Goal: Task Accomplishment & Management: Manage account settings

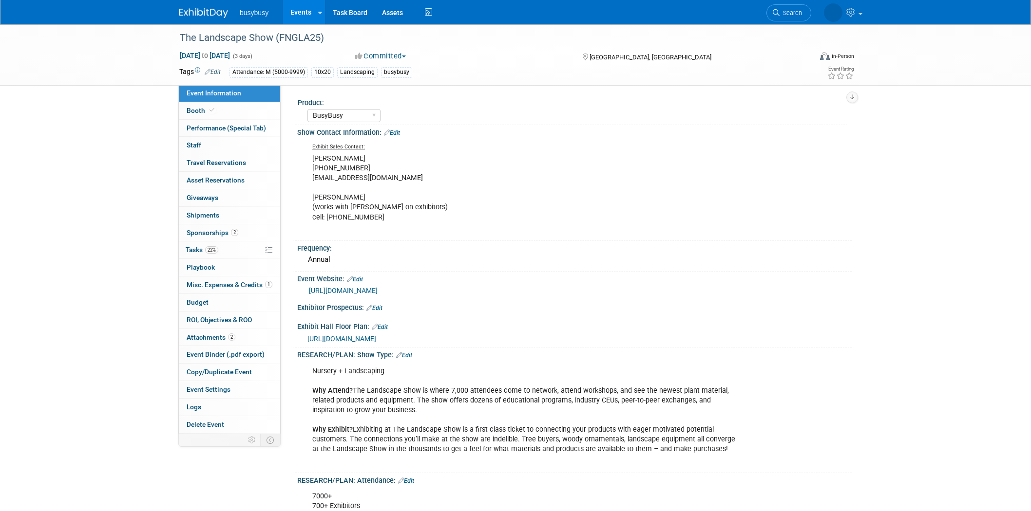
select select "BusyBusy"
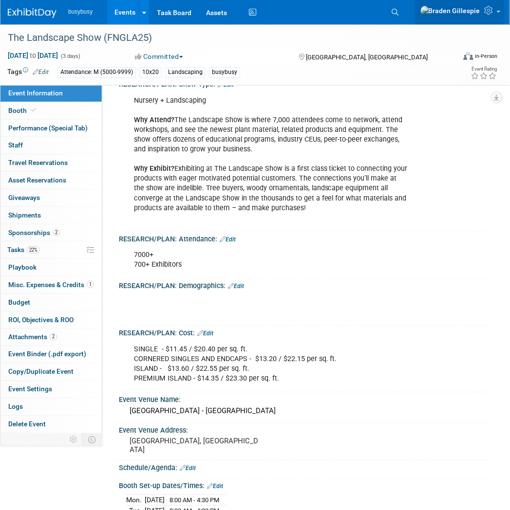
click at [490, 14] on icon at bounding box center [490, 10] width 11 height 9
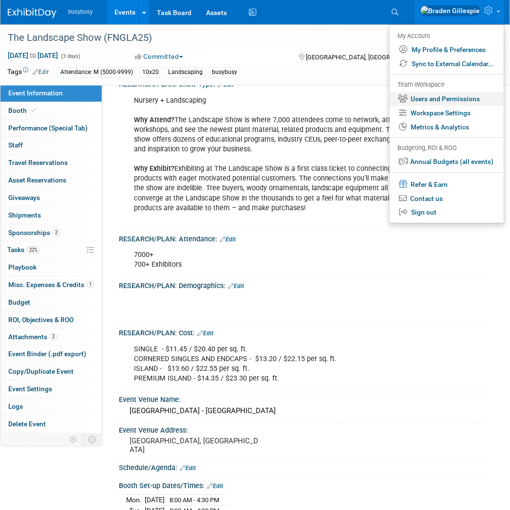
click at [459, 94] on link "Users and Permissions" at bounding box center [447, 99] width 114 height 14
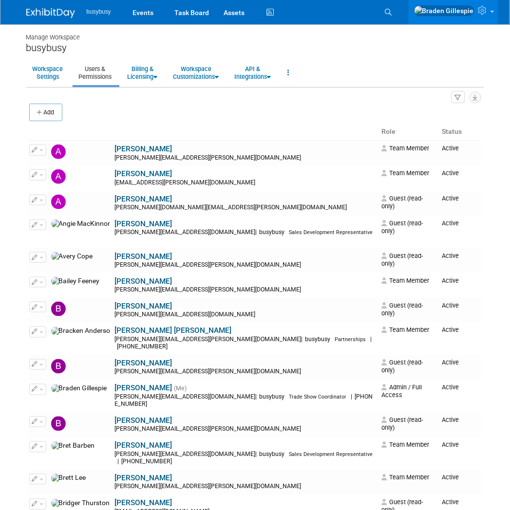
click at [192, 111] on div "Add" at bounding box center [255, 113] width 452 height 20
click at [200, 120] on div "Add" at bounding box center [255, 113] width 452 height 20
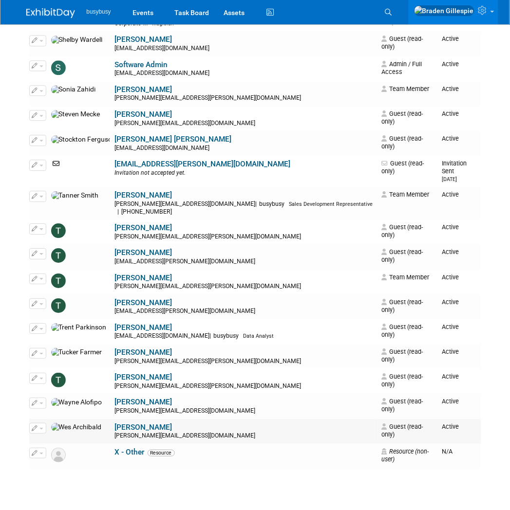
click at [42, 428] on span "button" at bounding box center [41, 429] width 4 height 2
click at [61, 437] on link "Edit" at bounding box center [68, 444] width 77 height 14
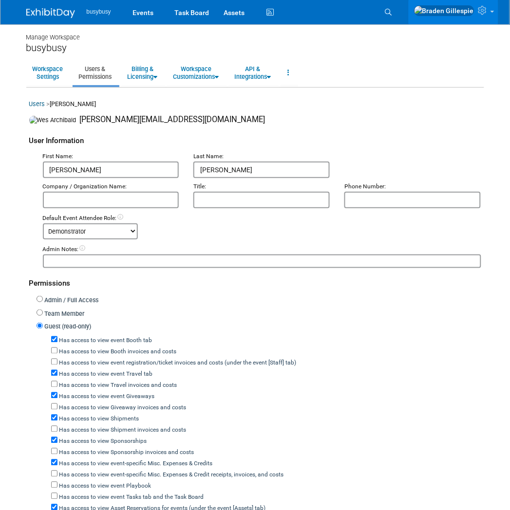
click at [103, 84] on link "Users & Permissions" at bounding box center [96, 73] width 46 height 24
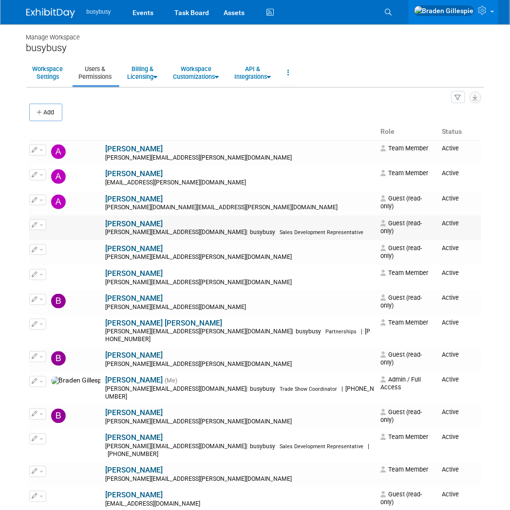
click at [36, 226] on icon "button" at bounding box center [35, 224] width 6 height 5
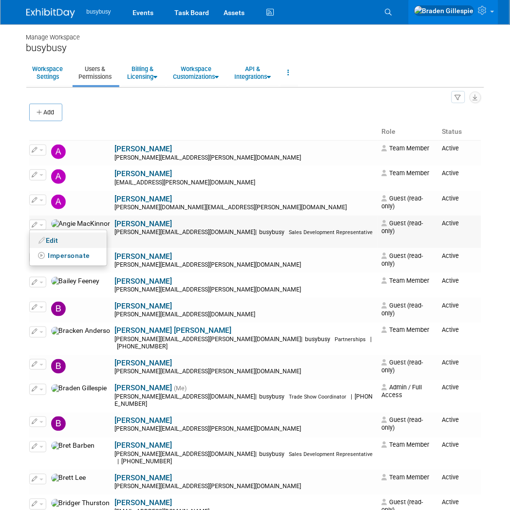
click at [39, 242] on icon at bounding box center [42, 240] width 7 height 7
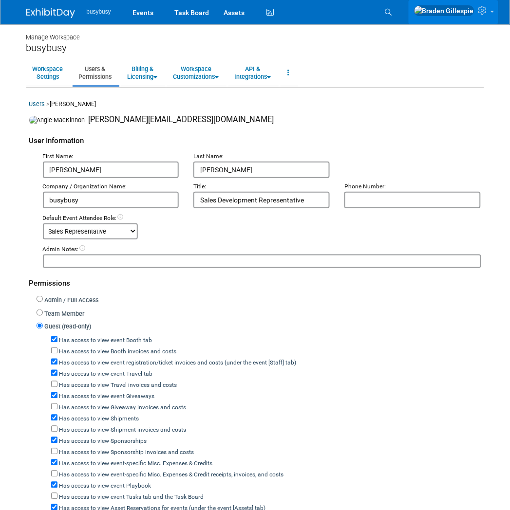
click at [487, 9] on icon at bounding box center [483, 10] width 11 height 9
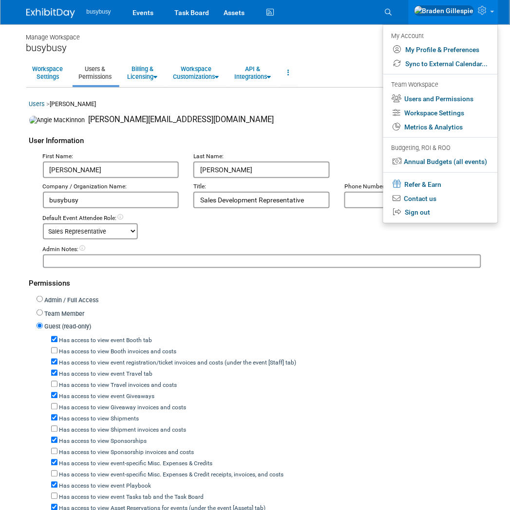
click at [150, 127] on div "User Information" at bounding box center [255, 139] width 452 height 26
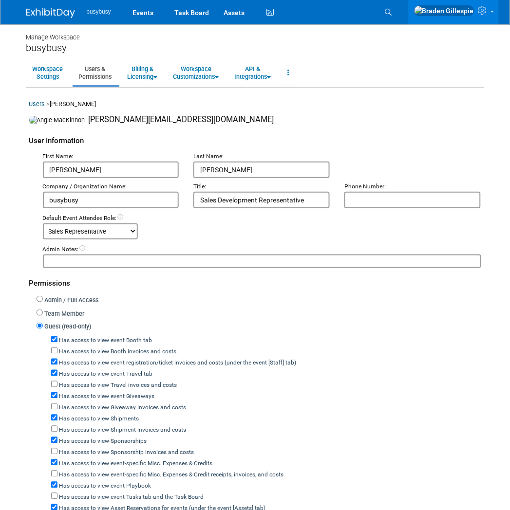
click at [37, 105] on link "Users" at bounding box center [37, 103] width 16 height 7
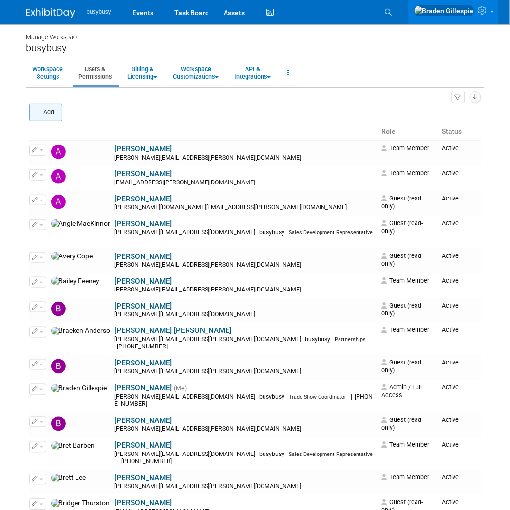
click at [38, 111] on icon "button" at bounding box center [40, 113] width 7 height 6
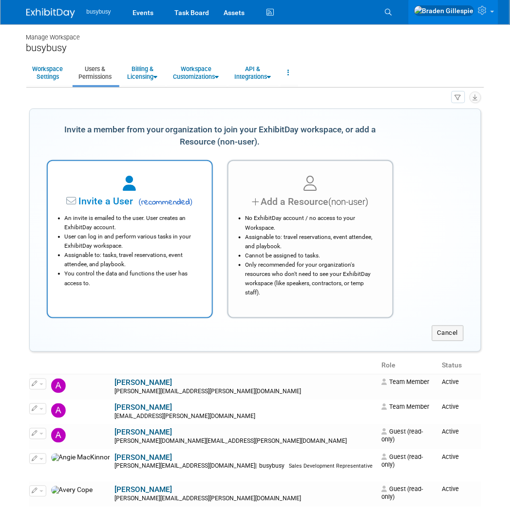
click at [167, 236] on li "User can log in and perform various tasks in your ExhibitDay workspace." at bounding box center [132, 241] width 135 height 19
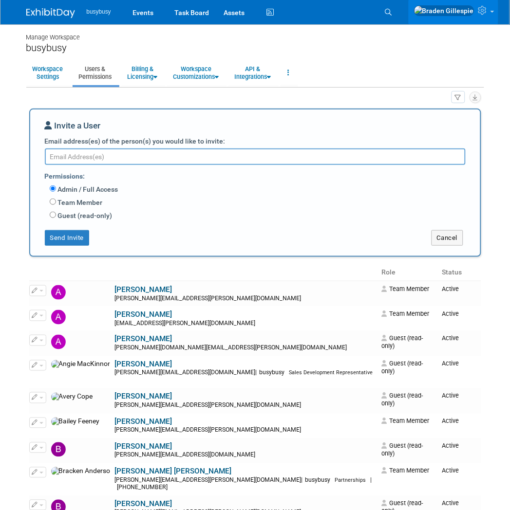
click at [169, 160] on textarea "Email address(es) of the person(s) you would like to invite:" at bounding box center [255, 157] width 421 height 17
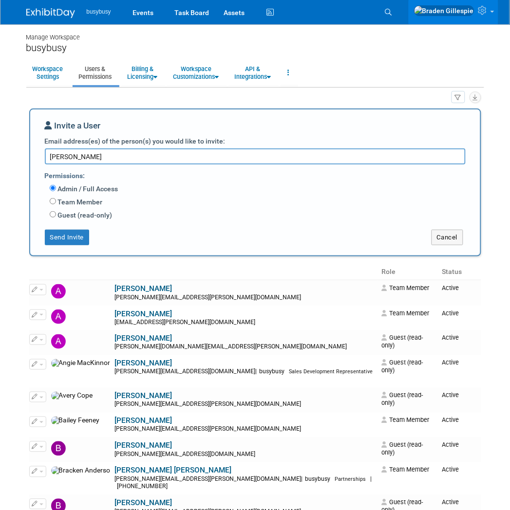
click at [244, 166] on div "Permissions: Admin / Full Access Team Member Event Management General Can add a…" at bounding box center [255, 194] width 435 height 58
click at [244, 162] on textarea "Josh" at bounding box center [255, 157] width 421 height 16
type textarea "Joshua.bryant@alignops.com"
click at [67, 218] on label "Guest (read-only)" at bounding box center [84, 215] width 56 height 10
click at [56, 218] on input "Guest (read-only)" at bounding box center [53, 214] width 6 height 6
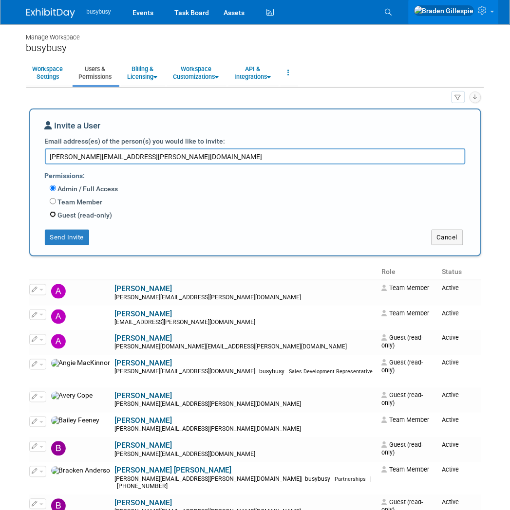
radio input "true"
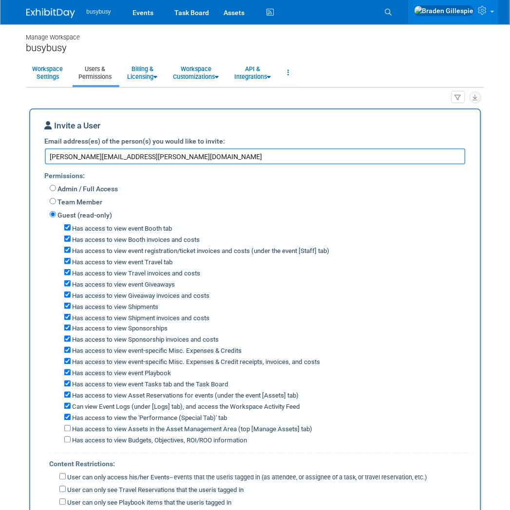
click at [115, 241] on label "Has access to view Booth invoices and costs" at bounding box center [136, 240] width 130 height 9
click at [71, 241] on input "Has access to view Booth invoices and costs" at bounding box center [67, 239] width 6 height 6
checkbox input "false"
click at [126, 296] on label "Has access to view Giveaway invoices and costs" at bounding box center [140, 296] width 139 height 9
click at [71, 296] on input "Has access to view Giveaway invoices and costs" at bounding box center [67, 295] width 6 height 6
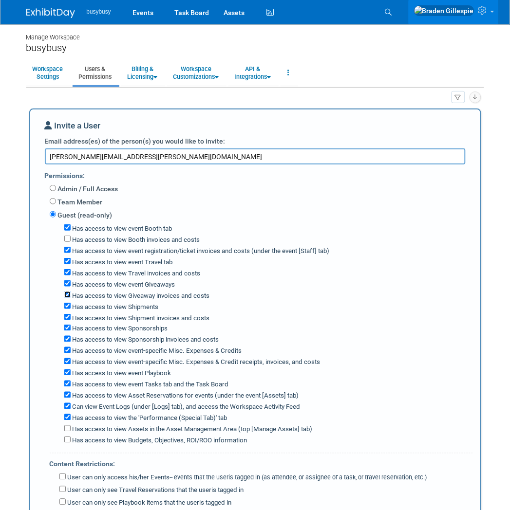
checkbox input "false"
click at [129, 316] on label "Has access to view Shipment invoices and costs" at bounding box center [140, 318] width 139 height 9
click at [71, 316] on input "Has access to view Shipment invoices and costs" at bounding box center [67, 317] width 6 height 6
checkbox input "false"
click at [141, 341] on label "Has access to view Sponsorship invoices and costs" at bounding box center [145, 340] width 149 height 9
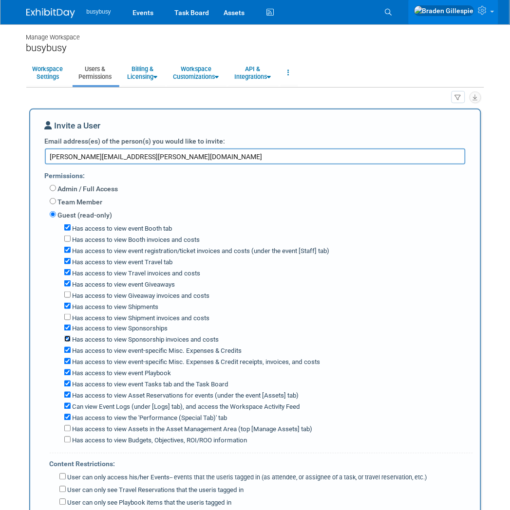
click at [71, 341] on input "Has access to view Sponsorship invoices and costs" at bounding box center [67, 339] width 6 height 6
checkbox input "false"
click at [145, 362] on label "Has access to view event-specific Misc. Expenses & Credit receipts, invoices, a…" at bounding box center [196, 362] width 250 height 9
click at [71, 362] on input "Has access to view event-specific Misc. Expenses & Credit receipts, invoices, a…" at bounding box center [67, 361] width 6 height 6
checkbox input "false"
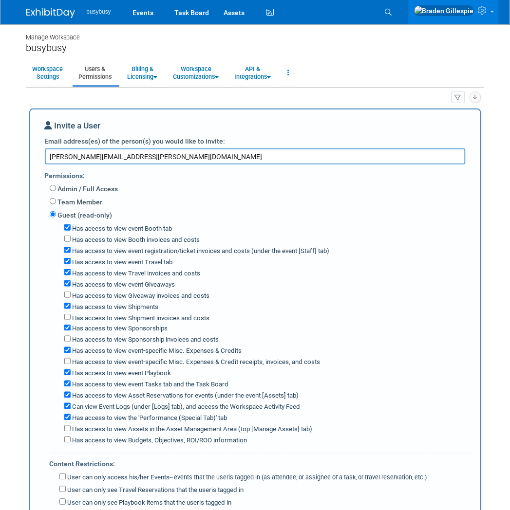
click at [159, 414] on label "Has access to view the 'Performance (Special Tab)' tab" at bounding box center [149, 418] width 157 height 9
click at [71, 414] on input "Has access to view the 'Performance (Special Tab)' tab" at bounding box center [67, 417] width 6 height 6
checkbox input "false"
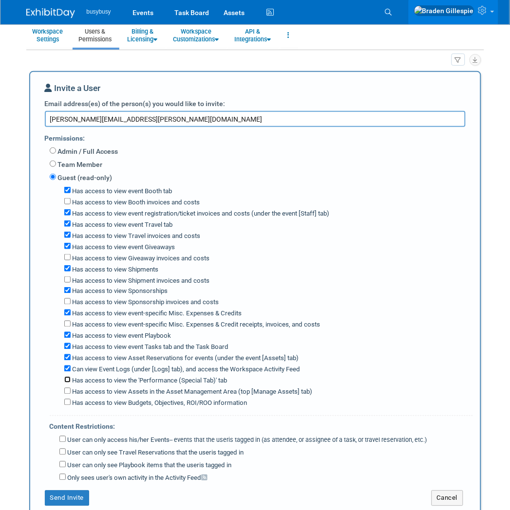
scroll to position [54, 0]
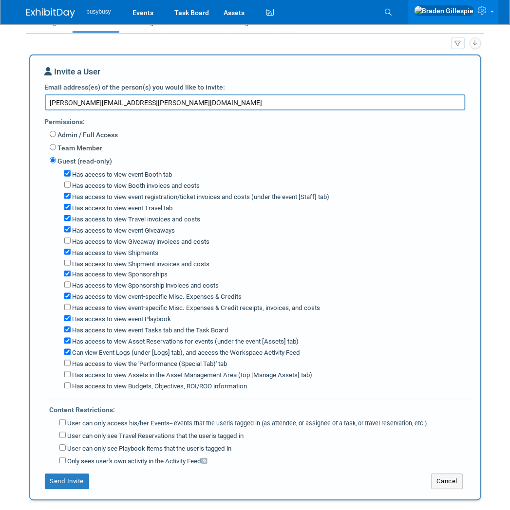
click at [149, 420] on label "User can only access his/her Events -- events that the user either created, or …" at bounding box center [246, 424] width 361 height 9
click at [66, 420] on input "User can only access his/her Events -- events that the user either created, or …" at bounding box center [62, 423] width 6 height 6
checkbox input "true"
click at [82, 482] on button "Send Invite" at bounding box center [67, 482] width 45 height 16
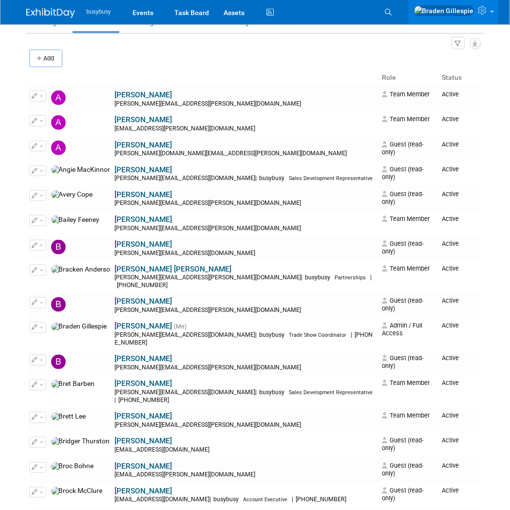
click at [45, 8] on img at bounding box center [50, 13] width 49 height 10
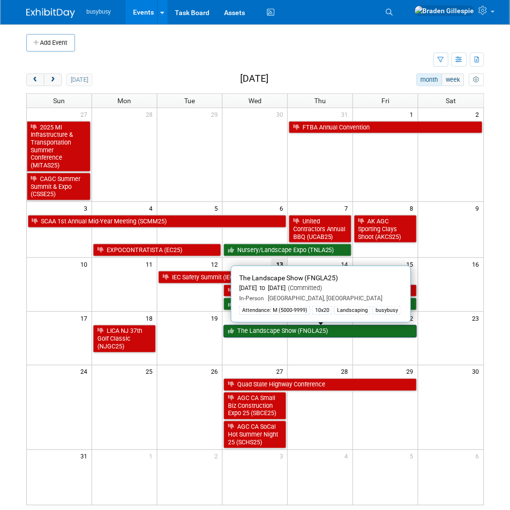
click at [320, 333] on link "The Landscape Show (FNGLA25)" at bounding box center [320, 331] width 193 height 13
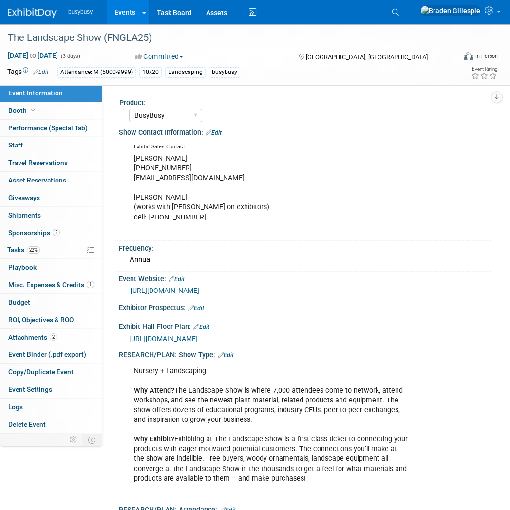
select select "BusyBusy"
click at [40, 116] on link "Booth" at bounding box center [50, 110] width 101 height 17
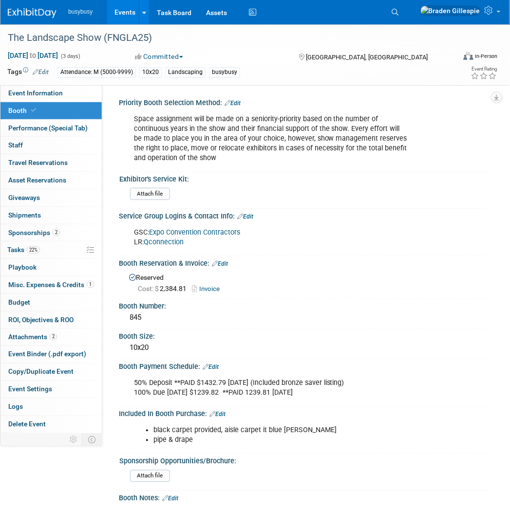
click at [177, 231] on link "Expo Convention Contractors" at bounding box center [194, 232] width 91 height 8
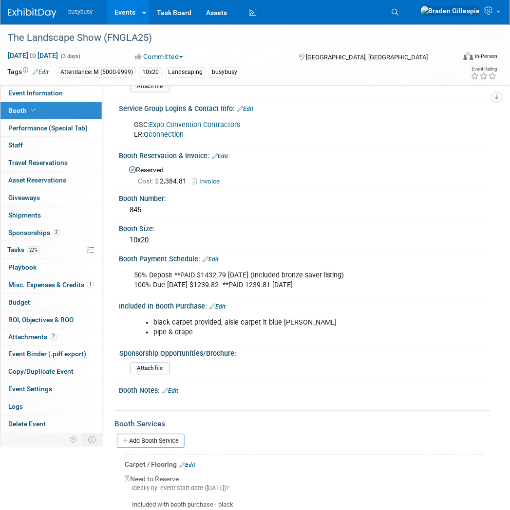
scroll to position [218, 0]
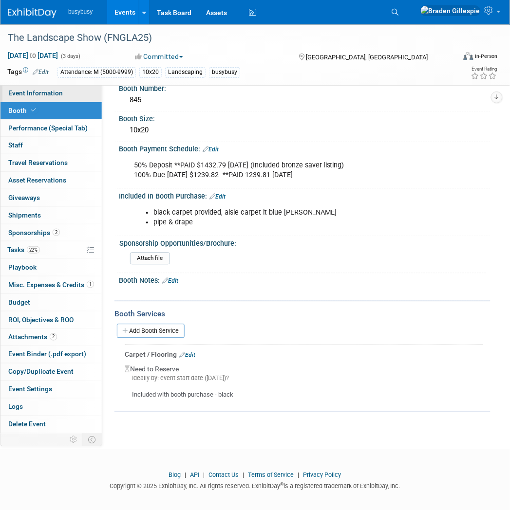
click at [65, 94] on link "Event Information" at bounding box center [50, 93] width 101 height 17
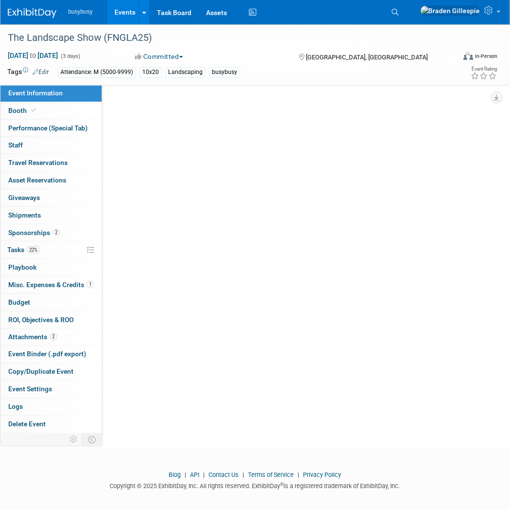
scroll to position [0, 0]
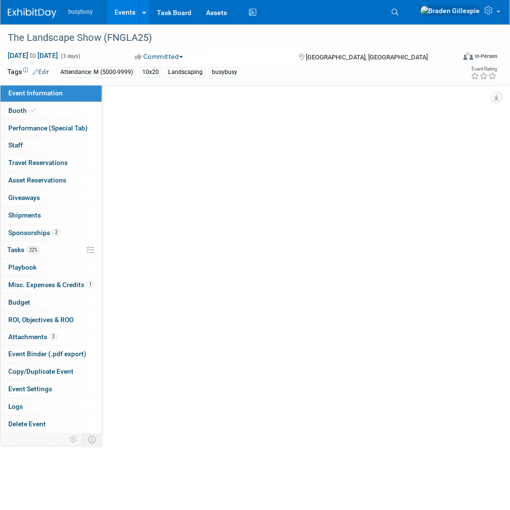
select select "BusyBusy"
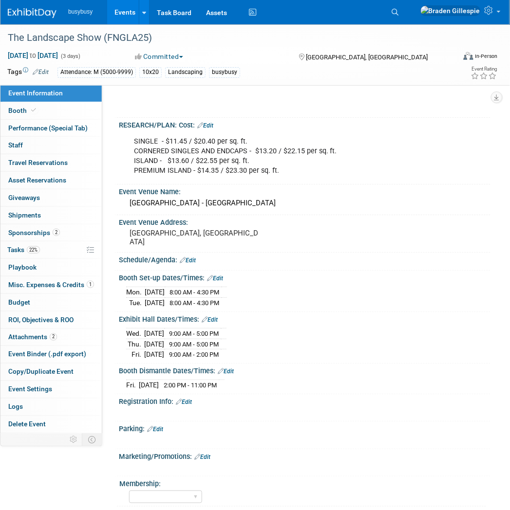
scroll to position [475, 0]
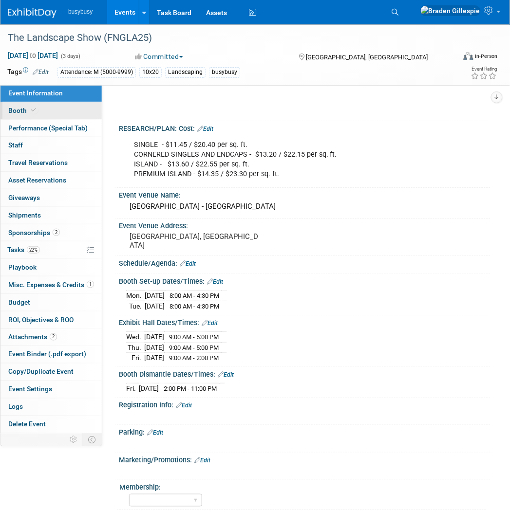
click at [31, 113] on icon at bounding box center [33, 110] width 5 height 5
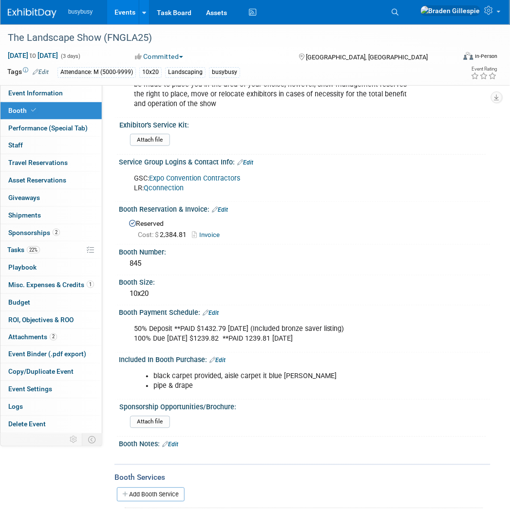
scroll to position [162, 0]
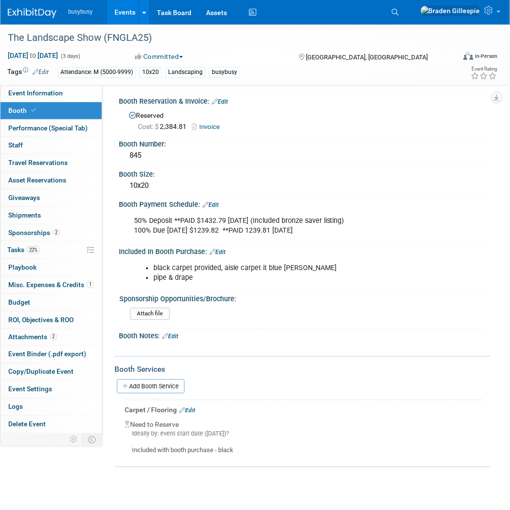
click at [269, 312] on div "Attach file" at bounding box center [306, 316] width 353 height 16
click at [27, 100] on link "Event Information" at bounding box center [50, 93] width 101 height 17
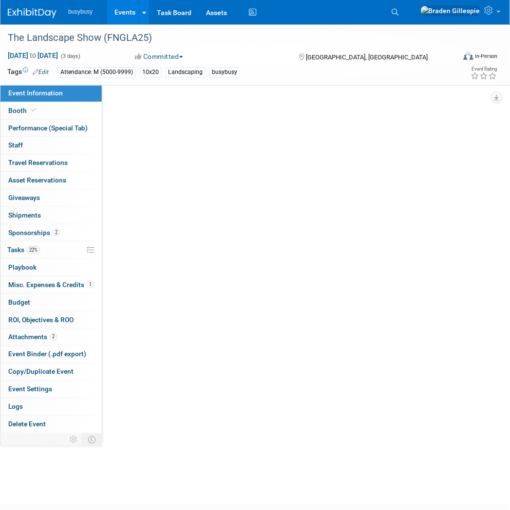
scroll to position [0, 0]
select select "BusyBusy"
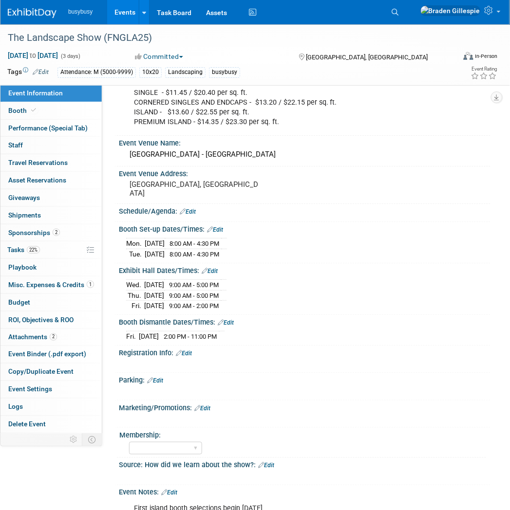
scroll to position [421, 0]
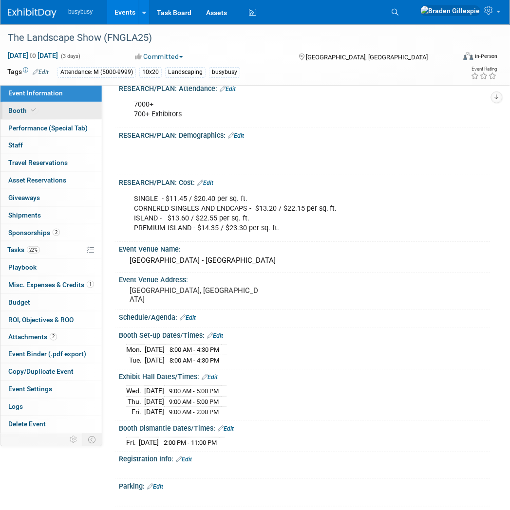
click at [41, 111] on link "Booth" at bounding box center [50, 110] width 101 height 17
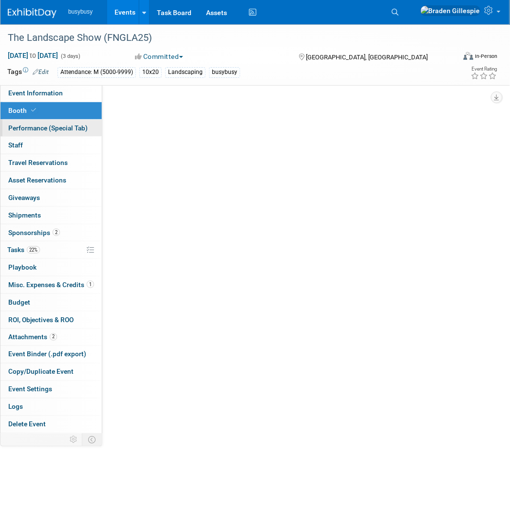
scroll to position [0, 0]
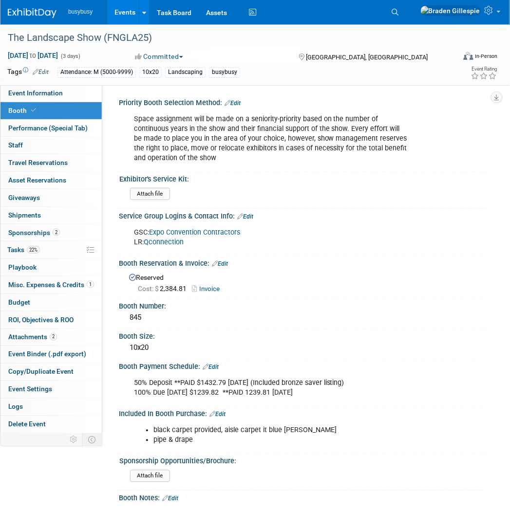
click at [249, 216] on link "Edit" at bounding box center [245, 216] width 16 height 7
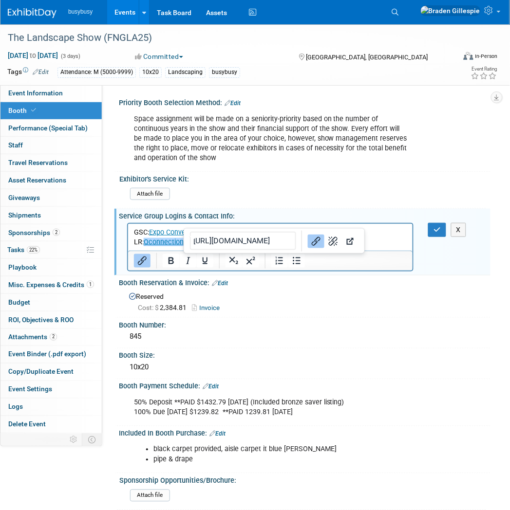
click at [208, 246] on p "GSC: Expo Convention Contractors LR: Qconnection﻿" at bounding box center [269, 236] width 273 height 19
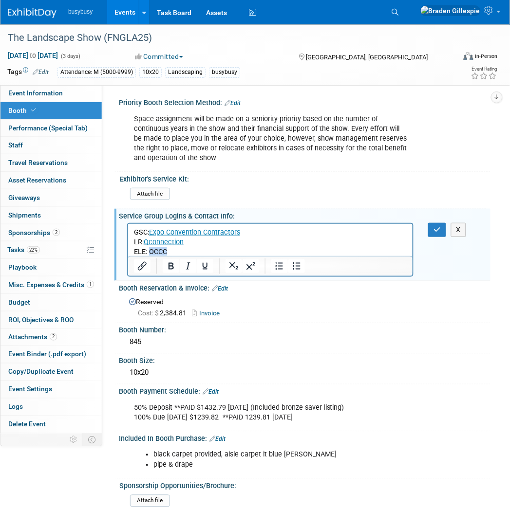
drag, startPoint x: 175, startPoint y: 253, endPoint x: 150, endPoint y: 254, distance: 25.3
click at [150, 254] on p "ELE: OCCC" at bounding box center [269, 252] width 273 height 10
click at [140, 269] on icon "Insert/edit link" at bounding box center [142, 267] width 12 height 12
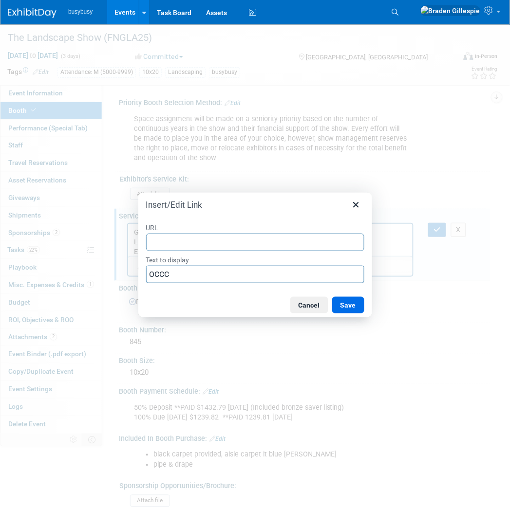
type input "https://occc.ungerboeck.net/prod/app85.cshtml?aat=6771786b58704c35534d54796f384…"
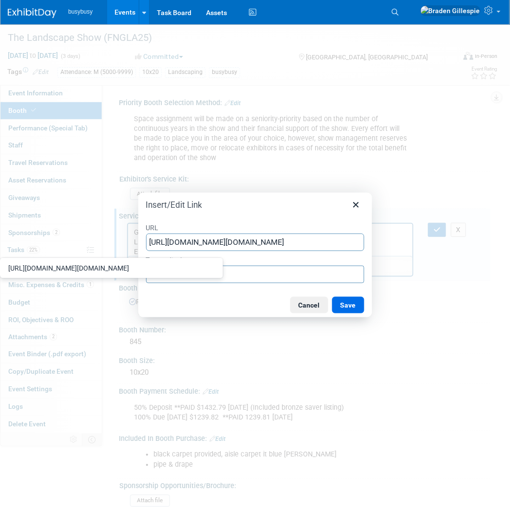
scroll to position [0, 356]
click at [332, 300] on button "Save" at bounding box center [348, 305] width 32 height 17
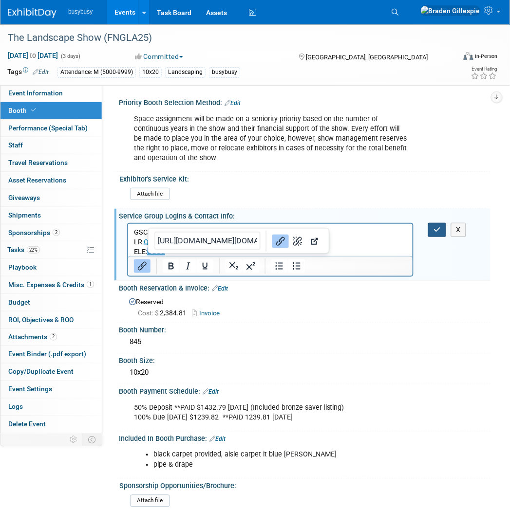
click at [431, 228] on button "button" at bounding box center [437, 230] width 18 height 14
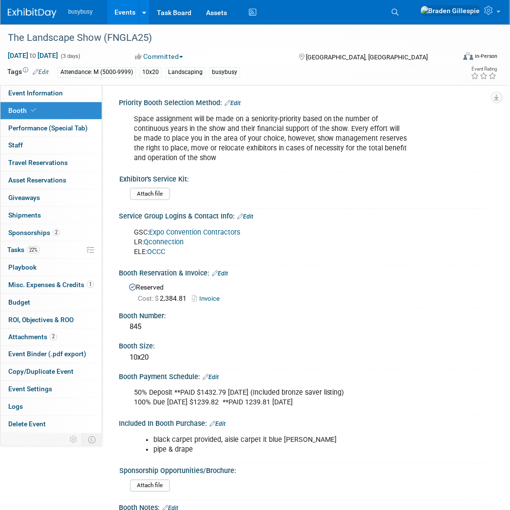
click at [37, 13] on img at bounding box center [32, 13] width 49 height 10
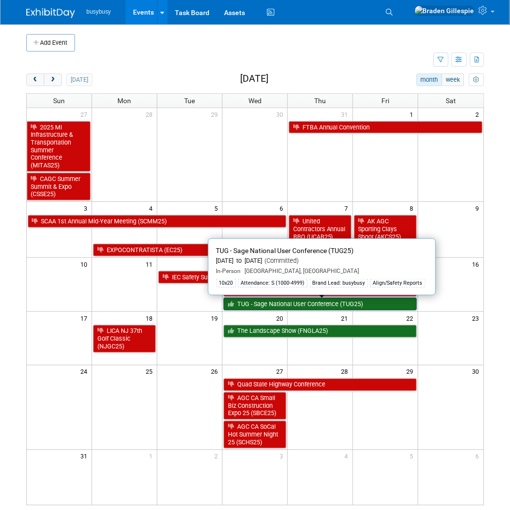
click at [289, 310] on link "TUG - Sage National User Conference (TUG25)" at bounding box center [320, 304] width 193 height 13
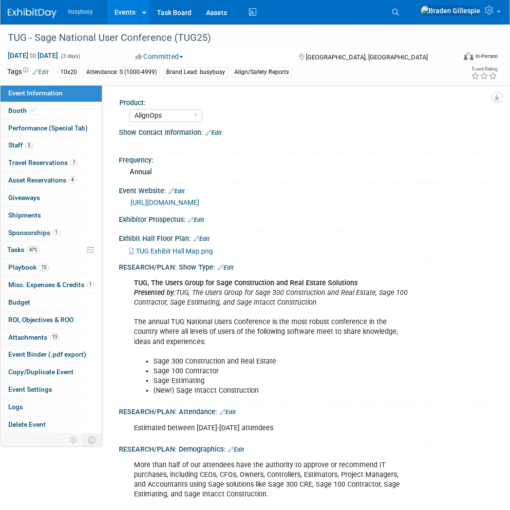
select select "AlignOps"
click at [40, 166] on span "Travel Reservations 7" at bounding box center [42, 163] width 69 height 8
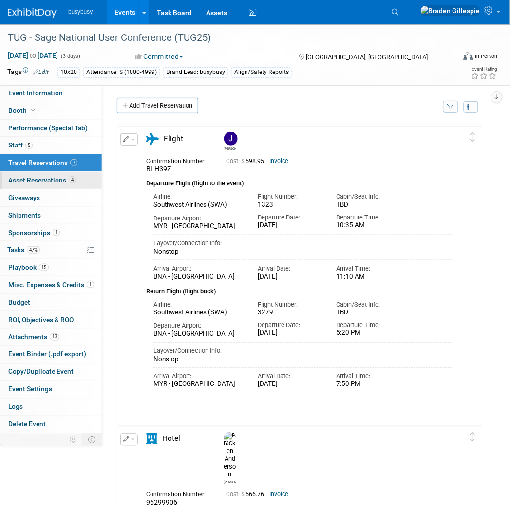
click at [44, 184] on span "Asset Reservations 4" at bounding box center [42, 180] width 68 height 8
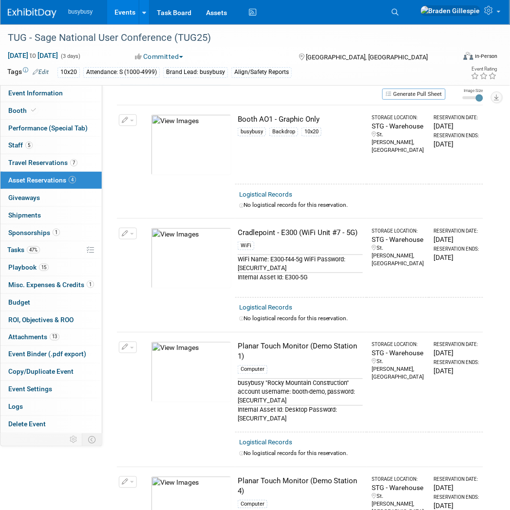
scroll to position [54, 0]
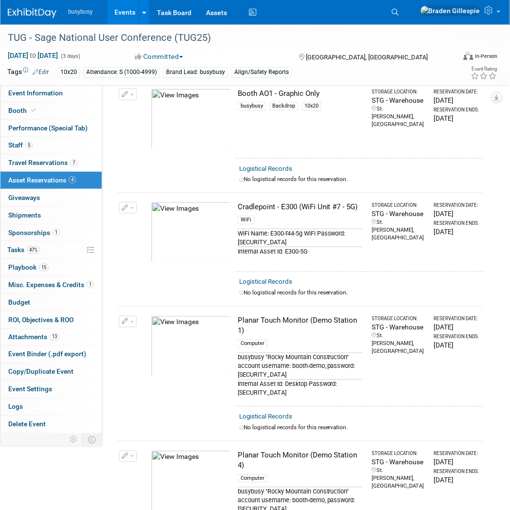
click at [25, 12] on img at bounding box center [32, 13] width 49 height 10
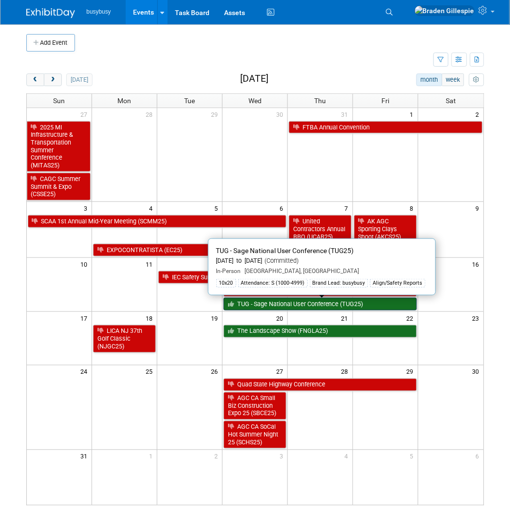
click at [288, 307] on link "TUG - Sage National User Conference (TUG25)" at bounding box center [320, 304] width 193 height 13
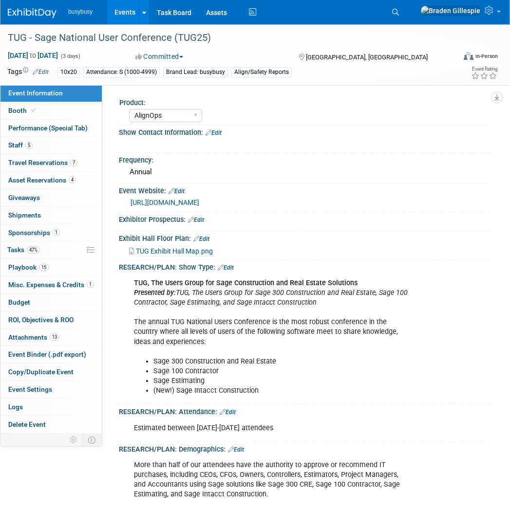
select select "AlignOps"
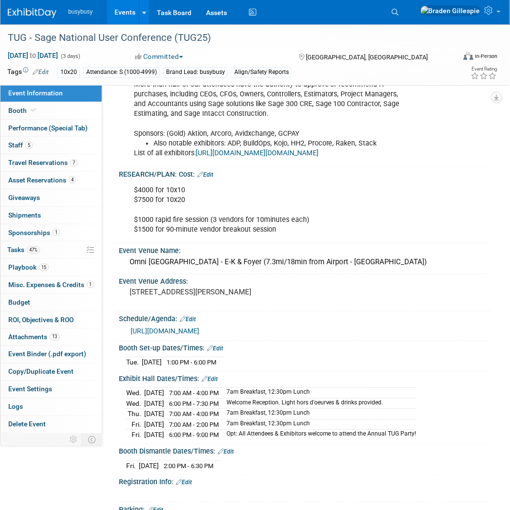
scroll to position [270, 0]
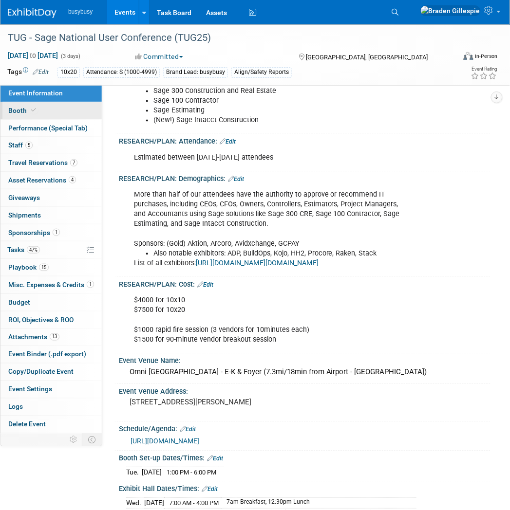
click at [85, 116] on link "Booth" at bounding box center [50, 110] width 101 height 17
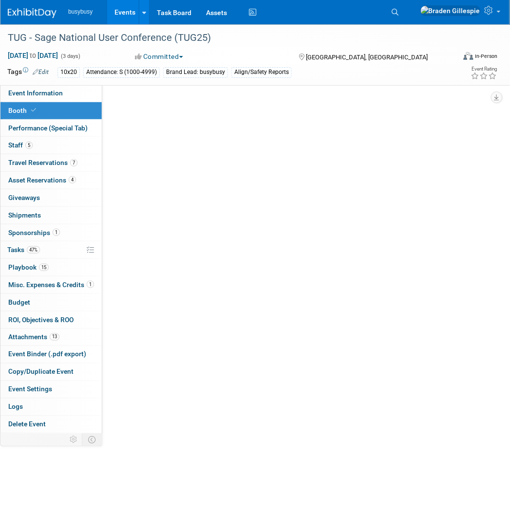
scroll to position [0, 0]
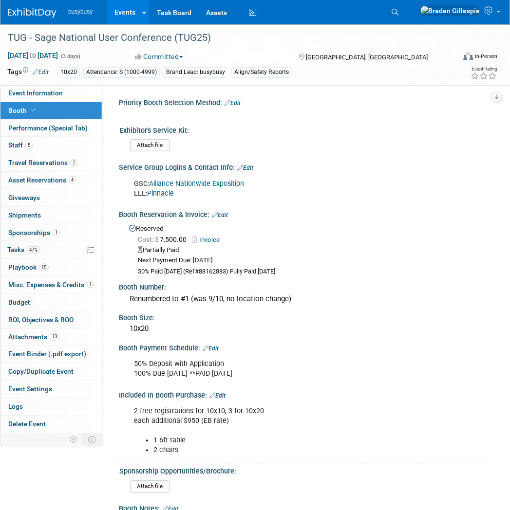
click at [28, 14] on img at bounding box center [32, 13] width 49 height 10
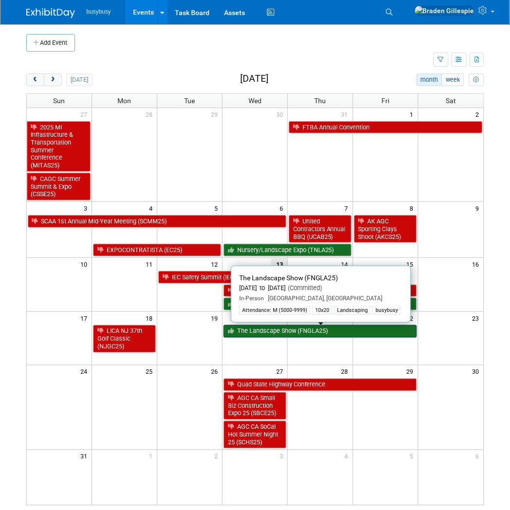
click at [288, 335] on link "The Landscape Show (FNGLA25)" at bounding box center [320, 331] width 193 height 13
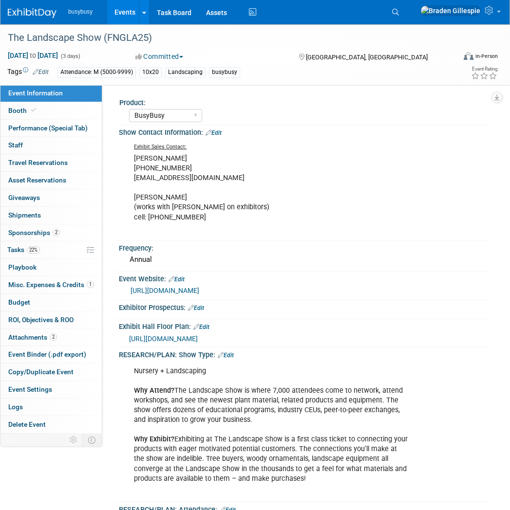
select select "BusyBusy"
click at [61, 119] on link "Booth" at bounding box center [50, 110] width 101 height 17
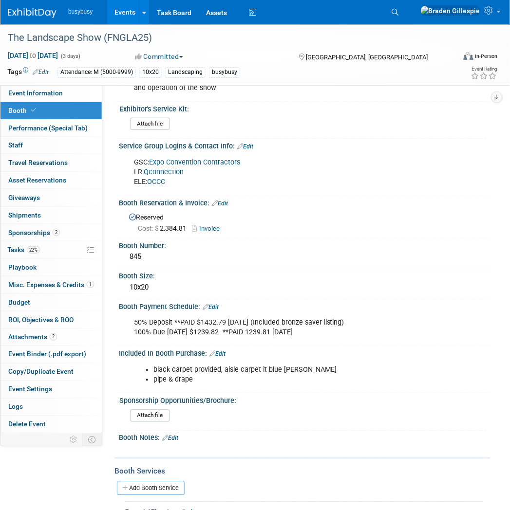
scroll to position [162, 0]
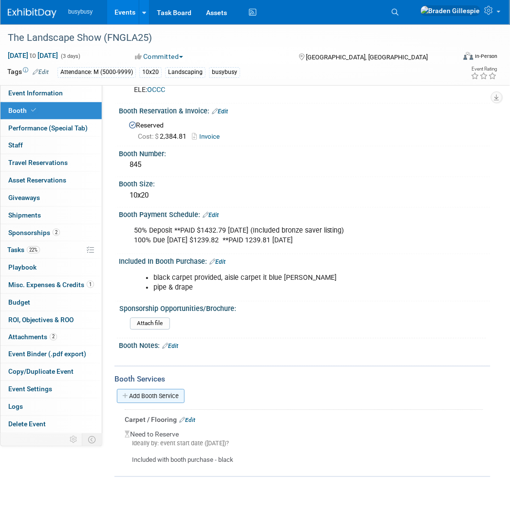
click at [168, 390] on link "Add Booth Service" at bounding box center [151, 397] width 68 height 14
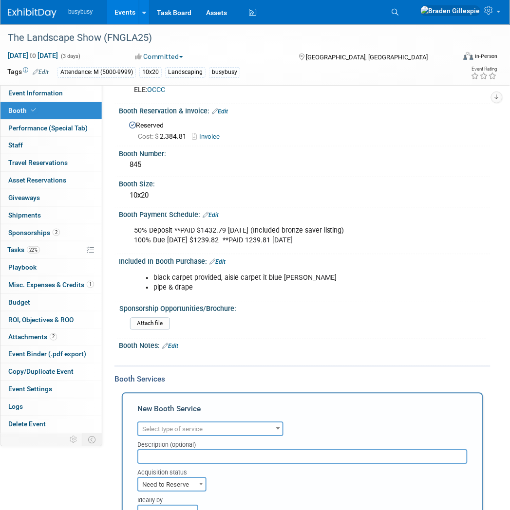
scroll to position [378, 0]
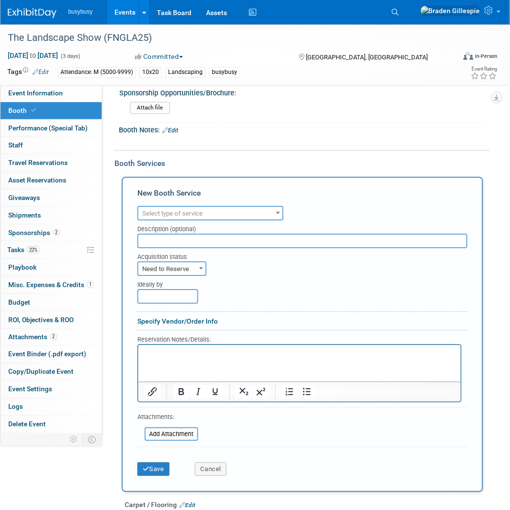
click at [173, 210] on span "Select type of service" at bounding box center [172, 213] width 60 height 7
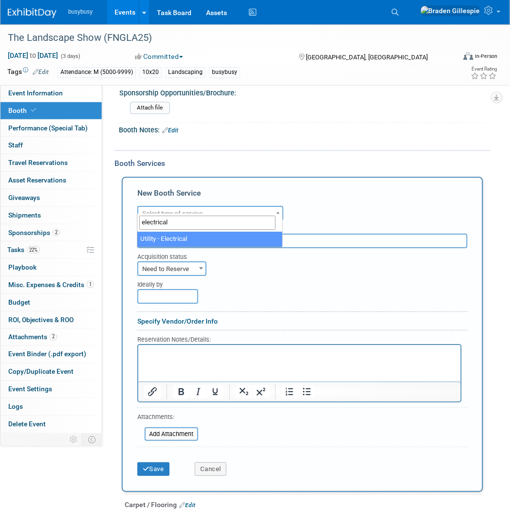
type input "electrical"
select select "8"
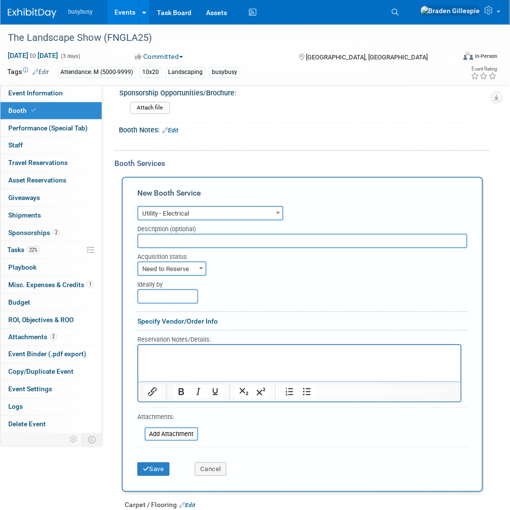
click at [172, 263] on span "Need to Reserve" at bounding box center [171, 270] width 67 height 14
select select "2"
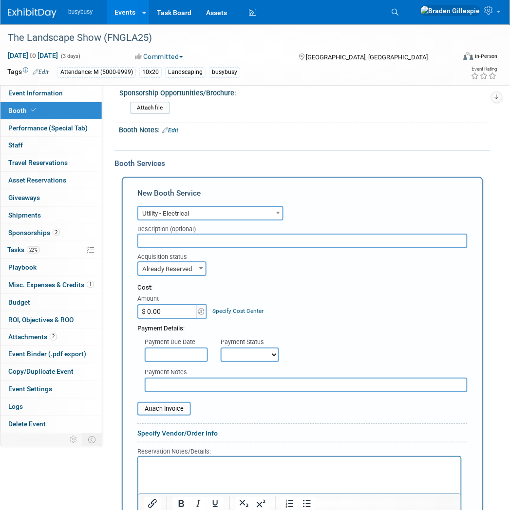
click at [170, 458] on html at bounding box center [299, 463] width 322 height 13
click at [172, 462] on p "Rich Text Area. Press ALT-0 for help." at bounding box center [299, 465] width 311 height 9
paste body "Rich Text Area. Press ALT-0 for help."
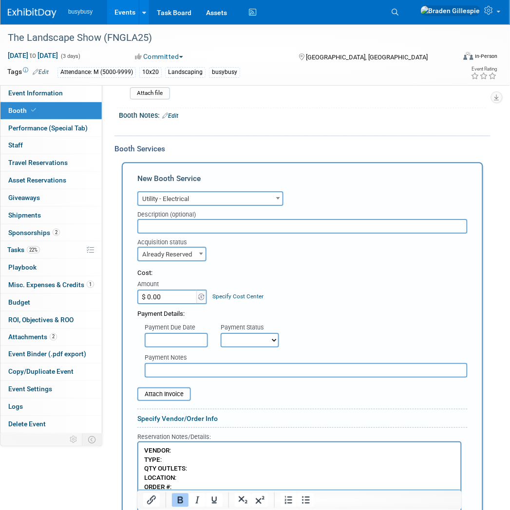
click at [201, 453] on p "VENDOR : TYPE : QTY OUTLETS : LOCATION : ORDER # : ORDERED DATE :" at bounding box center [299, 473] width 311 height 55
click at [192, 458] on p "VENDOR : OCCC TYPE : QTY OUTLETS : LOCATION : ORDER # : ORDERED DATE :" at bounding box center [299, 473] width 311 height 55
click at [199, 462] on p "VENDOR : OCCC TYPE : 120v-5a QTY OUTLETS : LOCATION : ORDER # : ORDERED DATE :" at bounding box center [299, 473] width 311 height 55
click at [197, 468] on p "VENDOR : OCCC TYPE : 120v-5a QTY OUTLETS : LOCATION : ORDER # : ORDERED DATE :" at bounding box center [299, 473] width 311 height 55
click at [194, 478] on p "VENDOR : OCCC TYPE : 120v-5a QTY OUTLETS : 1 LOCATION : ORDER # : ORDERED DATE :" at bounding box center [299, 473] width 311 height 55
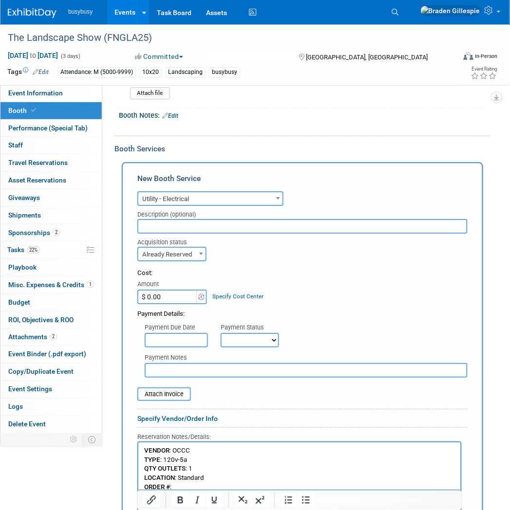
click at [190, 486] on p "VENDOR : OCCC TYPE : 120v-5a QTY OUTLETS : 1 LOCATION : Standard ORDER # : ORDE…" at bounding box center [299, 473] width 311 height 55
click at [209, 484] on p "VENDOR : OCCC TYPE : 120v-5a QTY OUTLETS : 1 LOCATION : Standard ORDER # : ORDE…" at bounding box center [299, 473] width 311 height 55
click at [208, 491] on p "VENDOR : OCCC TYPE : 120v-5a QTY OUTLETS : 1 LOCATION : Standard ORDER # : 1142…" at bounding box center [299, 473] width 311 height 55
click at [208, 493] on p "VENDOR : OCCC TYPE : 120v-5a QTY OUTLETS : 1 LOCATION : Standard ORDER # : 1142…" at bounding box center [299, 473] width 311 height 55
click at [208, 500] on p "VENDOR : OCCC TYPE : 120v-5a QTY OUTLETS : 1 LOCATION : Standard ORDER # : 1142…" at bounding box center [299, 473] width 311 height 55
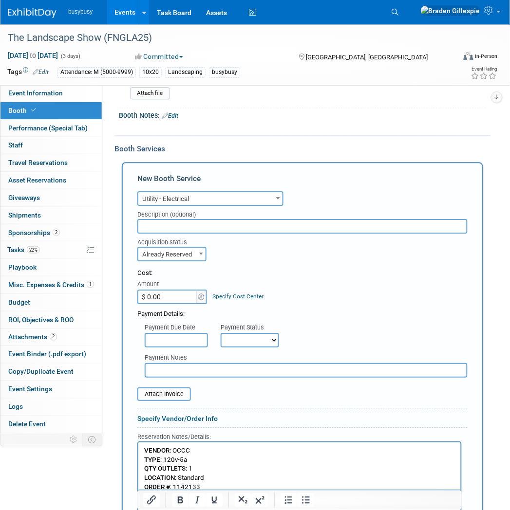
click at [168, 294] on input "$ 0.00" at bounding box center [167, 297] width 61 height 15
type input "$ 265.07"
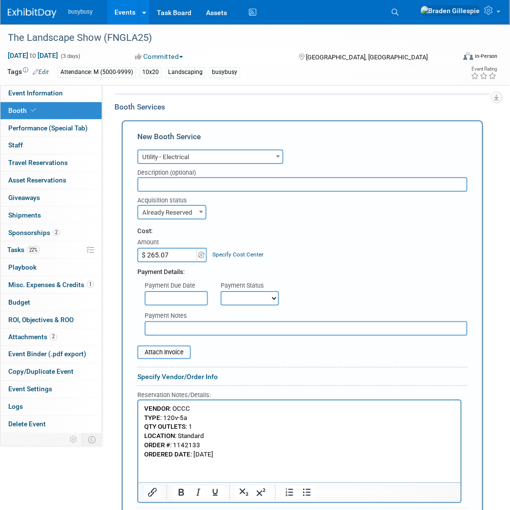
scroll to position [447, 0]
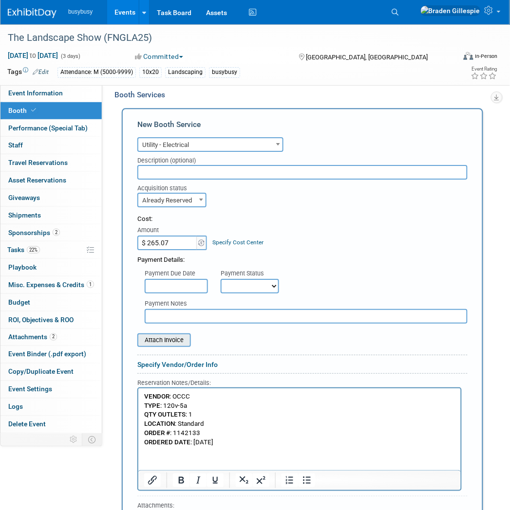
click at [173, 335] on input "file" at bounding box center [132, 341] width 116 height 12
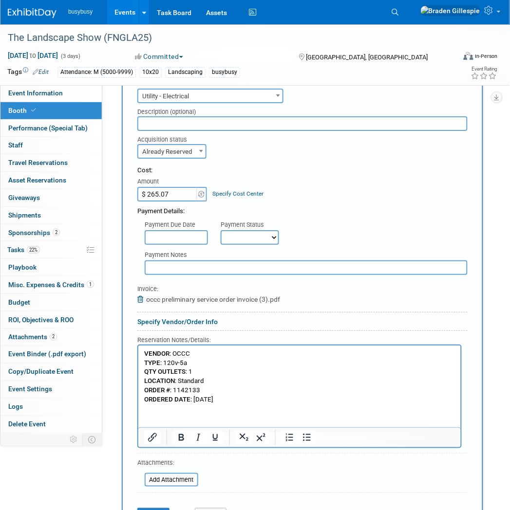
scroll to position [556, 0]
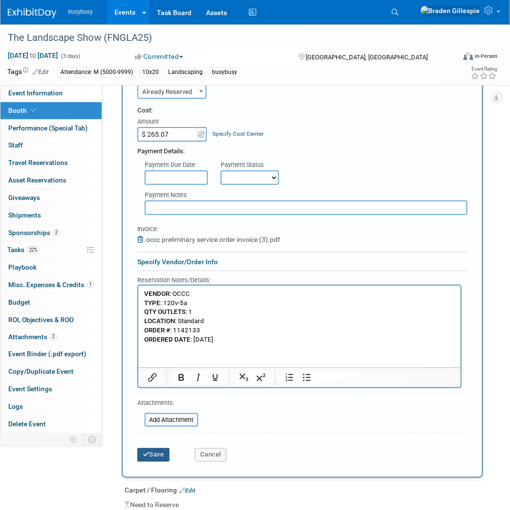
click at [147, 452] on icon "submit" at bounding box center [146, 455] width 7 height 6
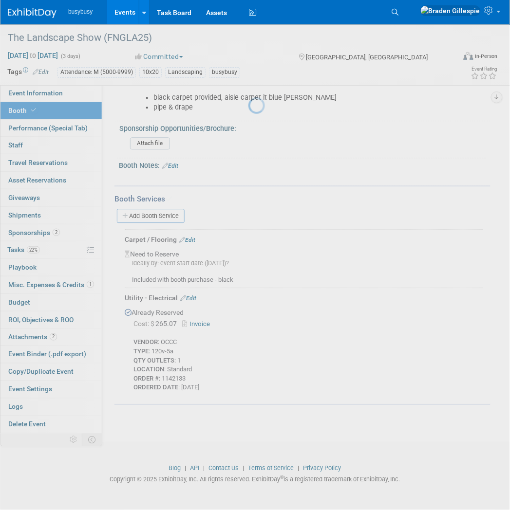
scroll to position [335, 0]
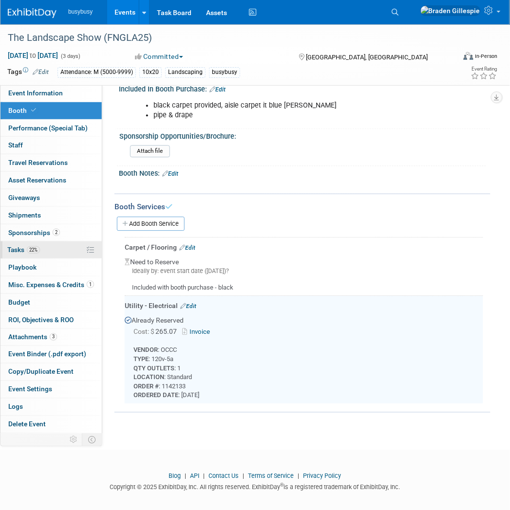
click at [46, 250] on link "22% Tasks 22%" at bounding box center [50, 250] width 101 height 17
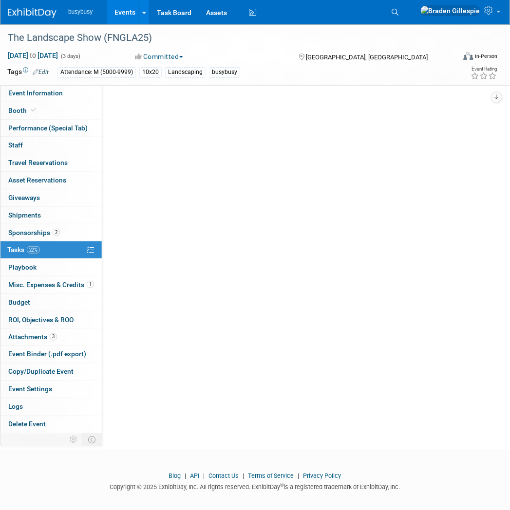
scroll to position [0, 0]
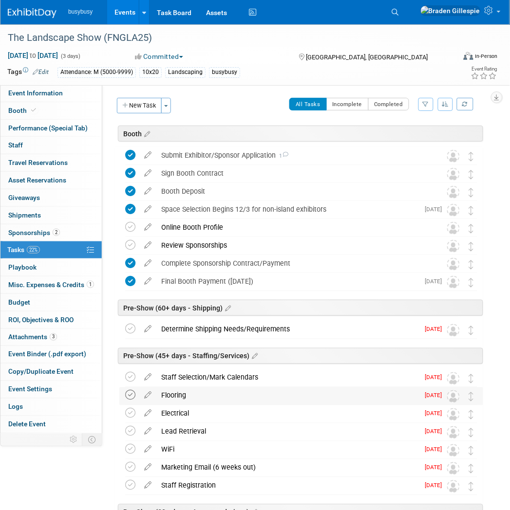
click at [126, 399] on icon at bounding box center [130, 396] width 10 height 10
click at [130, 416] on icon at bounding box center [130, 414] width 10 height 10
click at [131, 376] on icon at bounding box center [130, 378] width 10 height 10
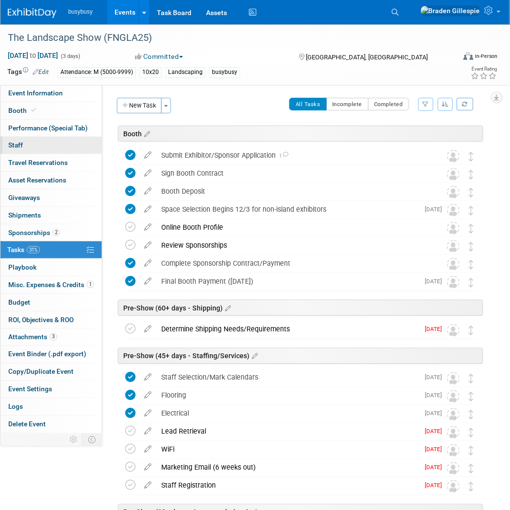
click at [55, 146] on link "0 Staff 0" at bounding box center [50, 145] width 101 height 17
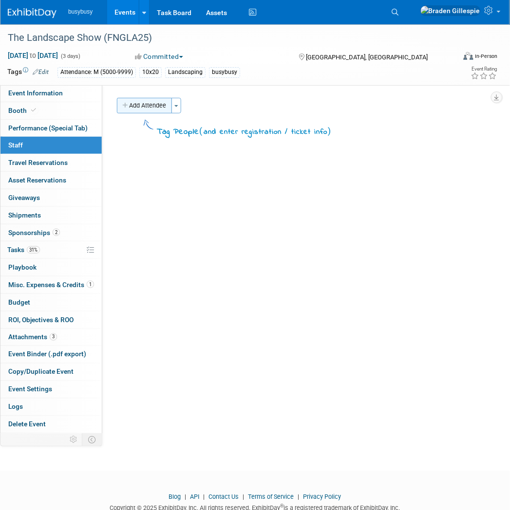
click at [164, 105] on button "Add Attendee" at bounding box center [144, 106] width 55 height 16
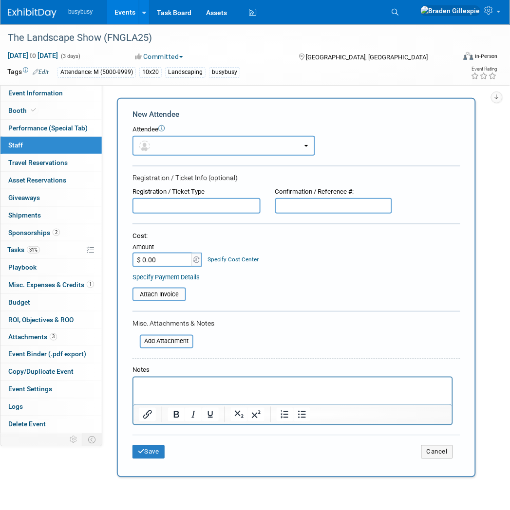
click at [186, 150] on button "button" at bounding box center [223, 146] width 183 height 20
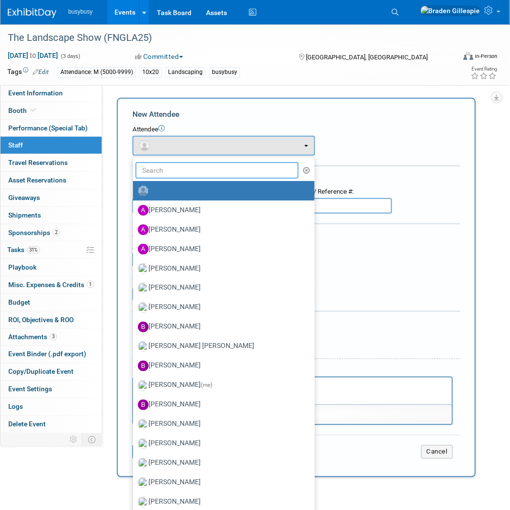
click at [198, 163] on input "text" at bounding box center [216, 170] width 163 height 17
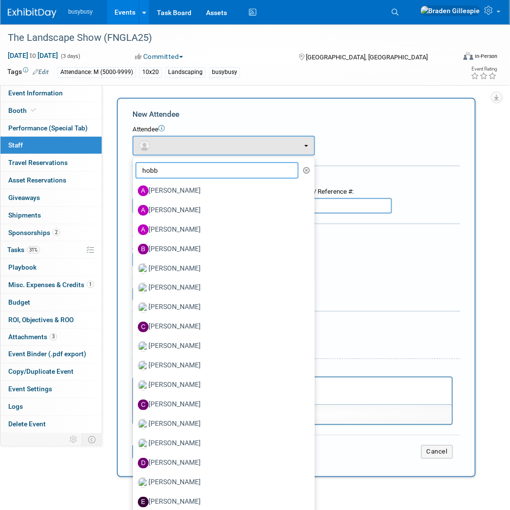
type input "hobbs"
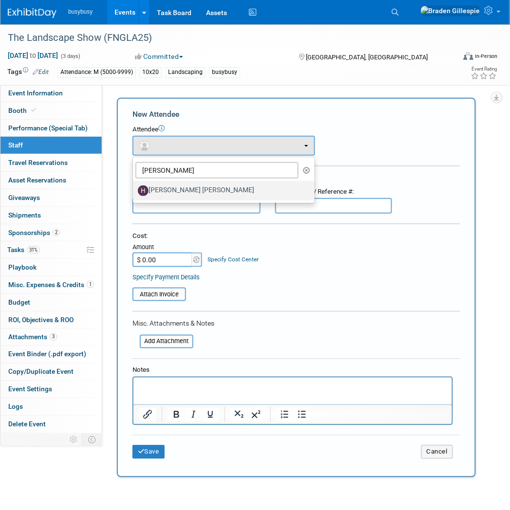
click at [191, 193] on label "[PERSON_NAME] [PERSON_NAME]" at bounding box center [221, 191] width 167 height 16
click at [134, 193] on input "[PERSON_NAME] [PERSON_NAME]" at bounding box center [131, 190] width 6 height 6
select select "3dd18b60-705c-4d42-a5db-d1a96c90d2a4"
select select "4"
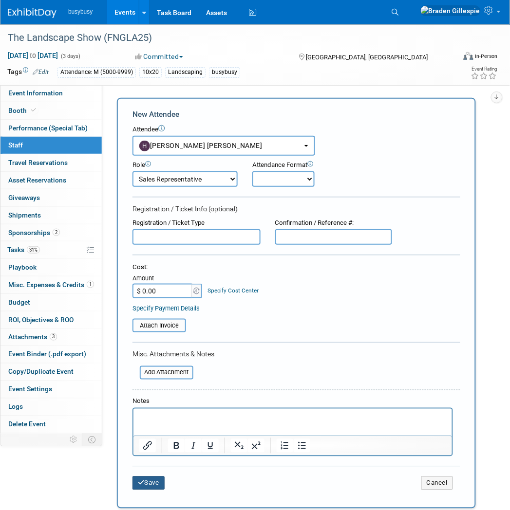
click at [137, 481] on button "Save" at bounding box center [148, 484] width 32 height 14
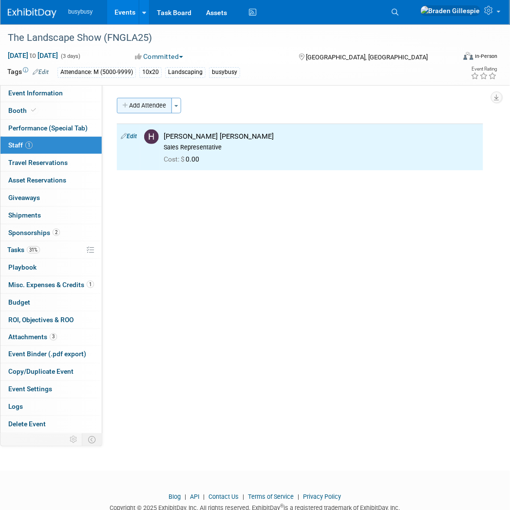
click at [162, 105] on button "Add Attendee" at bounding box center [144, 106] width 55 height 16
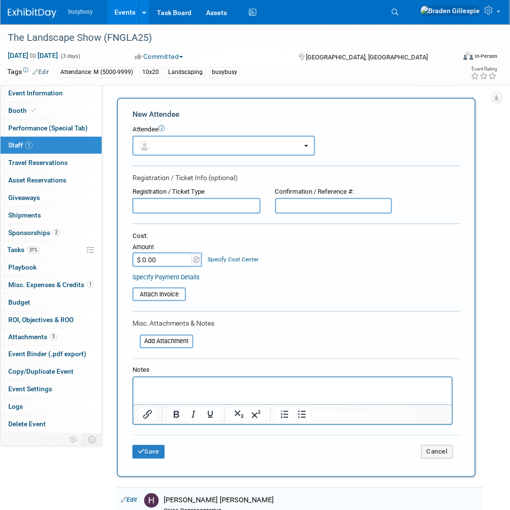
click at [170, 161] on form "New Attendee Attendee <img src="https://www.exhibitday.com/Images/Unassigned-Us…" at bounding box center [296, 287] width 328 height 357
click at [169, 151] on button "button" at bounding box center [223, 146] width 183 height 20
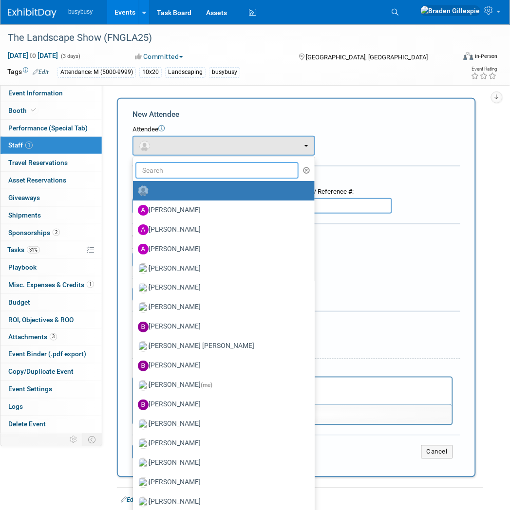
click at [167, 172] on input "text" at bounding box center [216, 170] width 163 height 17
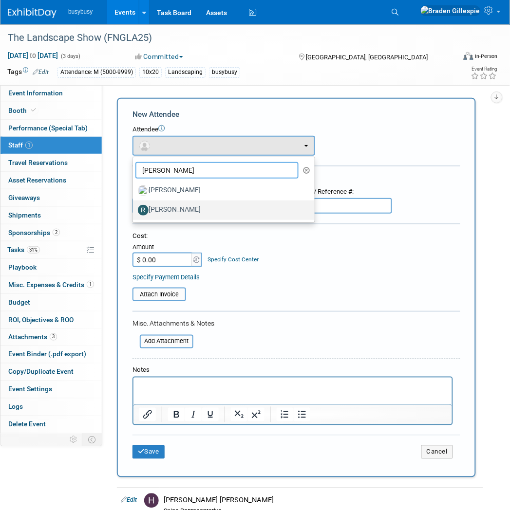
type input "ryan"
click at [170, 204] on label "[PERSON_NAME]" at bounding box center [221, 211] width 167 height 16
click at [134, 206] on input "[PERSON_NAME]" at bounding box center [131, 209] width 6 height 6
select select "92e15206-564f-4d20-a7ed-d63d1fb3e9a0"
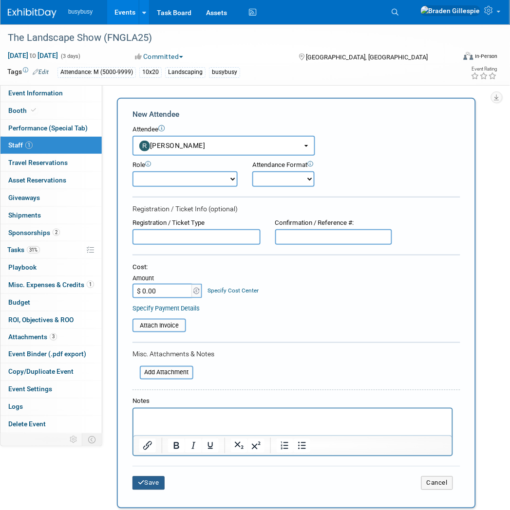
click at [153, 479] on button "Save" at bounding box center [148, 484] width 32 height 14
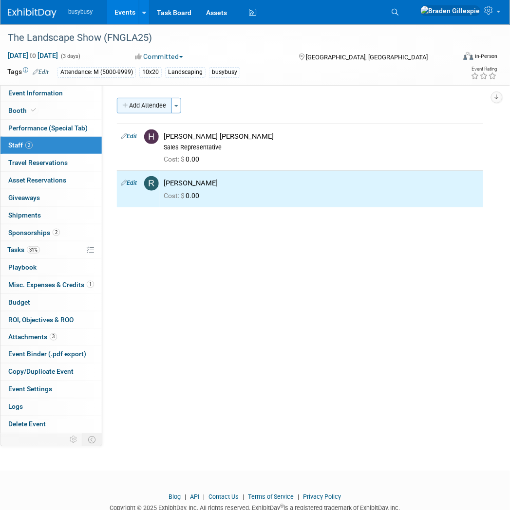
click at [156, 108] on button "Add Attendee" at bounding box center [144, 106] width 55 height 16
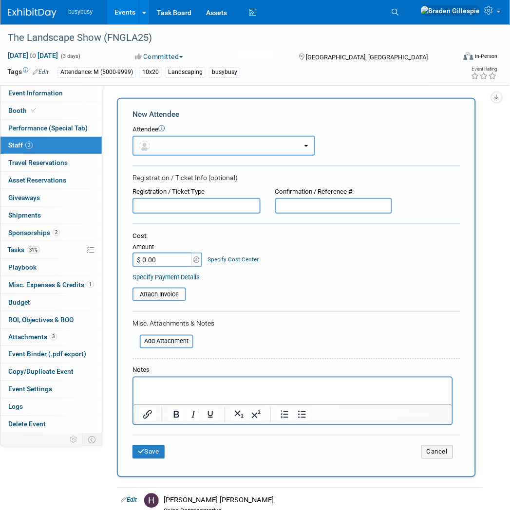
click at [163, 144] on button "button" at bounding box center [223, 146] width 183 height 20
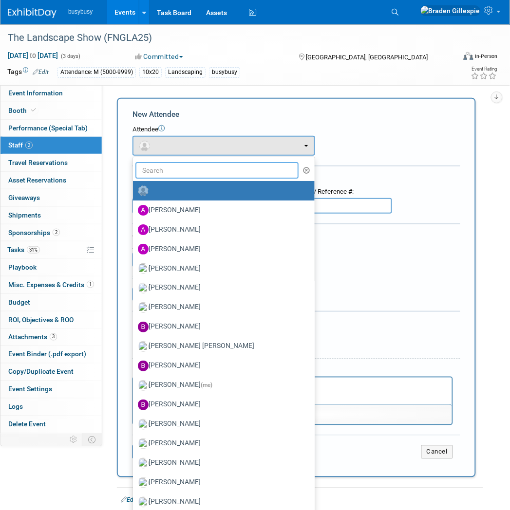
drag, startPoint x: 168, startPoint y: 176, endPoint x: 168, endPoint y: 170, distance: 5.8
click at [168, 176] on input "text" at bounding box center [216, 170] width 163 height 17
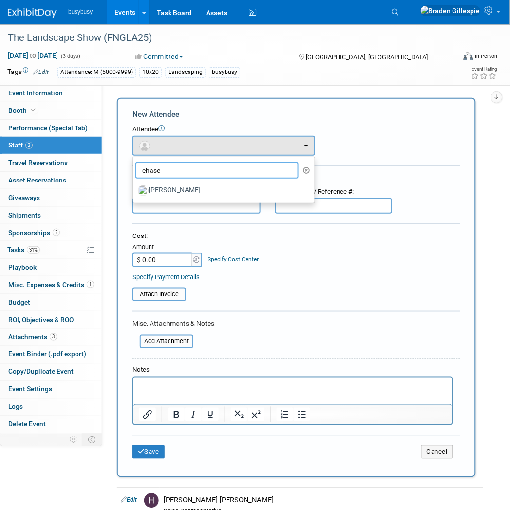
type input "chase"
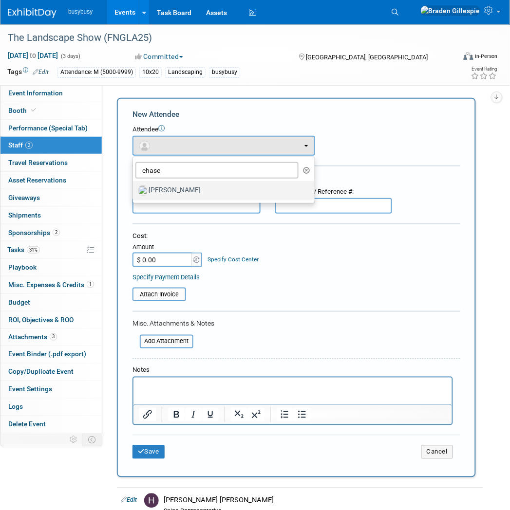
click at [170, 189] on label "[PERSON_NAME]" at bounding box center [221, 191] width 167 height 16
click at [134, 189] on input "[PERSON_NAME]" at bounding box center [131, 190] width 6 height 6
select select "a05988ab-1774-4a24-81c2-022e71b7a911"
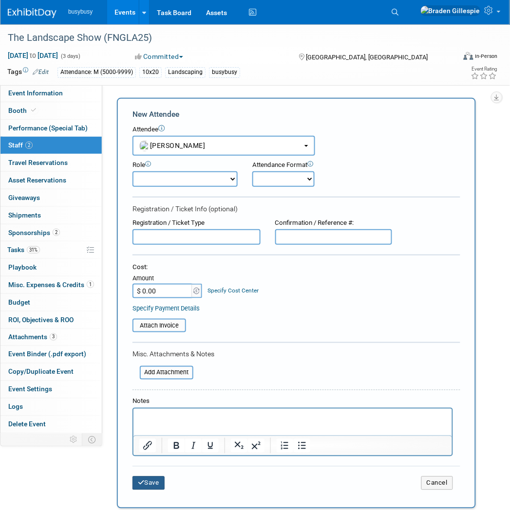
click at [149, 480] on button "Save" at bounding box center [148, 484] width 32 height 14
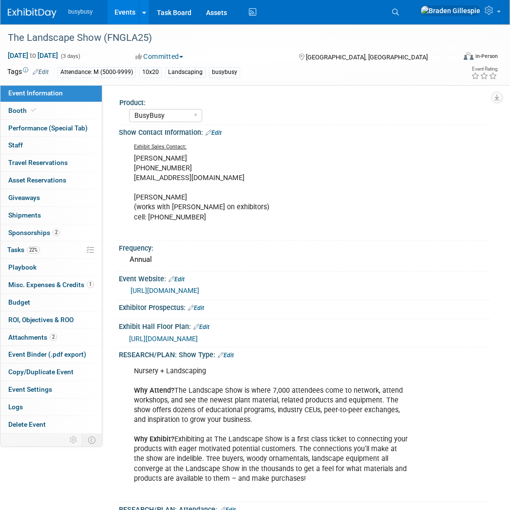
select select "BusyBusy"
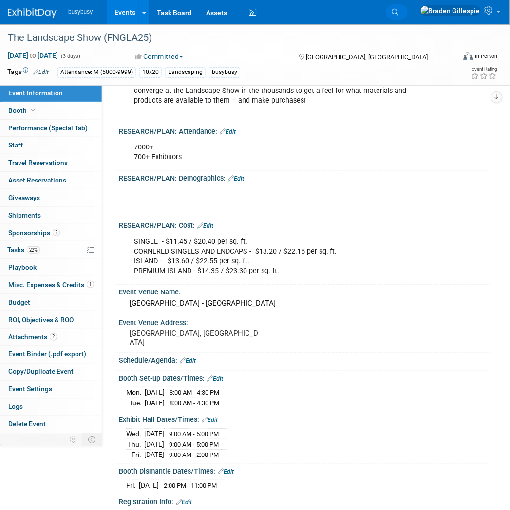
click at [399, 13] on icon at bounding box center [395, 12] width 7 height 7
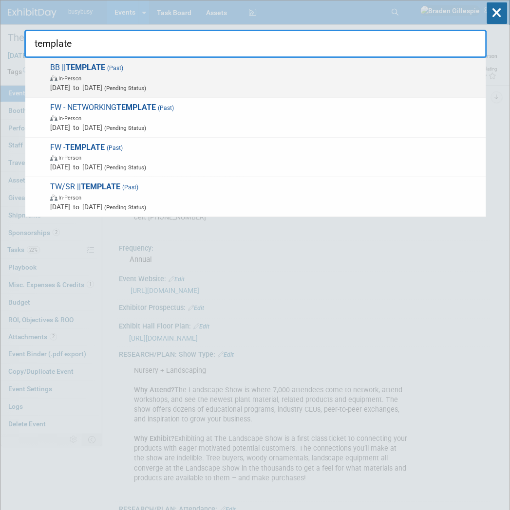
type input "template"
click at [387, 66] on span "BB || TEMPLATE (Past) In-Person Jan 1, 2024 to Jan 1, 2024 (Pending Status)" at bounding box center [264, 78] width 434 height 30
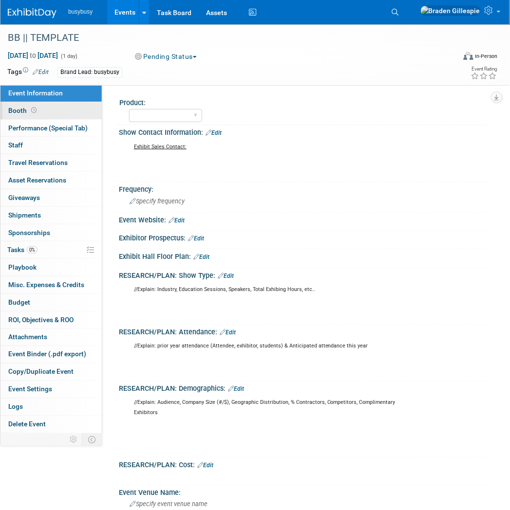
click at [36, 115] on link "Booth" at bounding box center [50, 110] width 101 height 17
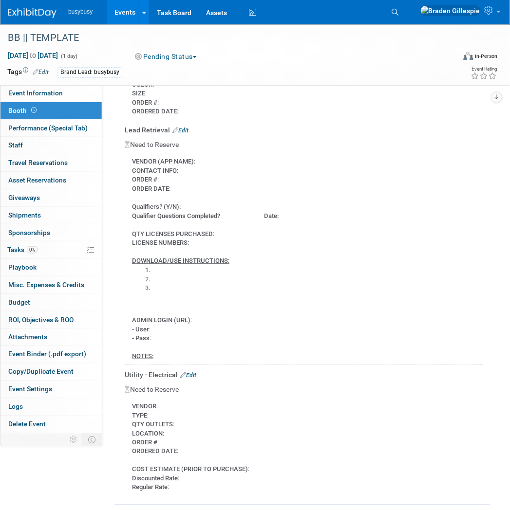
scroll to position [629, 0]
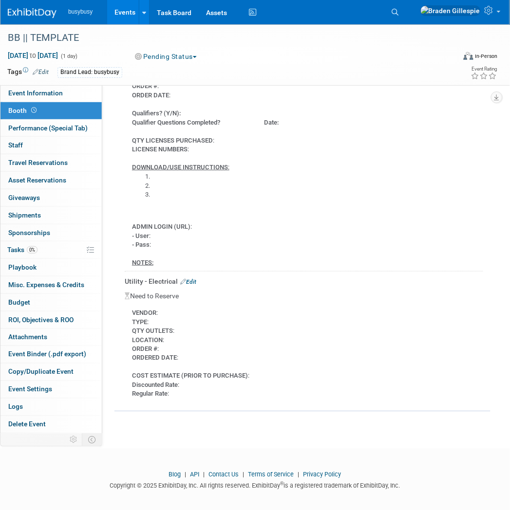
drag, startPoint x: 179, startPoint y: 350, endPoint x: 123, endPoint y: 300, distance: 74.9
click at [123, 300] on div "Carpet / Flooring Edit Need to Reserve VENDOR : COLOR : SIZE : ORDER # : ORDERE…" at bounding box center [302, 171] width 361 height 463
drag, startPoint x: 169, startPoint y: 348, endPoint x: 125, endPoint y: 308, distance: 59.3
click at [125, 308] on div "VENDOR : TYPE : QTY OUTLETS : LOCATION : ORDER # : ORDERED DATE : COST ESTIMATE…" at bounding box center [304, 350] width 358 height 98
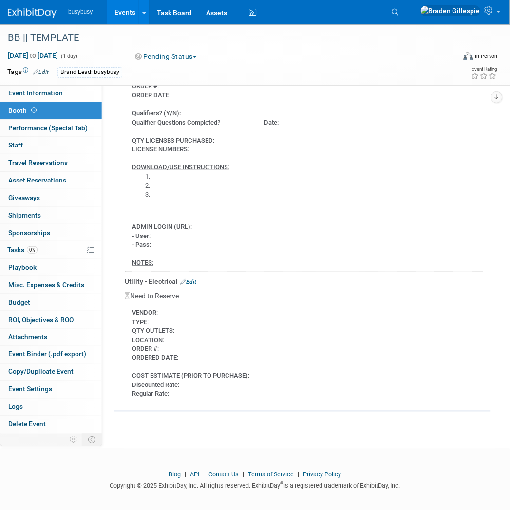
copy div "VENDOR : TYPE : QTY OUTLETS : LOCATION : ORDER # : ORDERED DATE :"
